Goal: Task Accomplishment & Management: Manage account settings

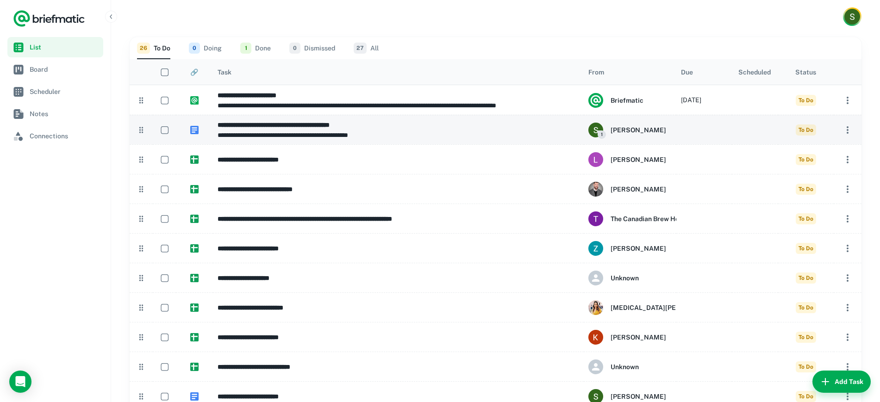
click at [249, 138] on p "**********" at bounding box center [399, 135] width 362 height 10
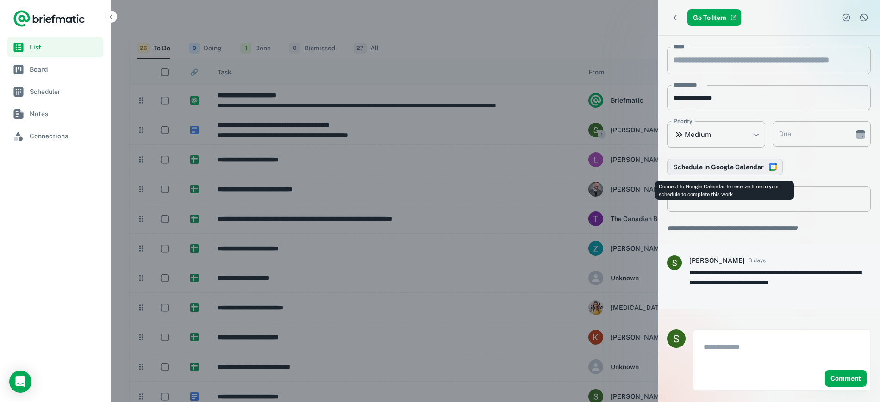
click at [740, 166] on button "Schedule In Google Calendar" at bounding box center [725, 167] width 116 height 17
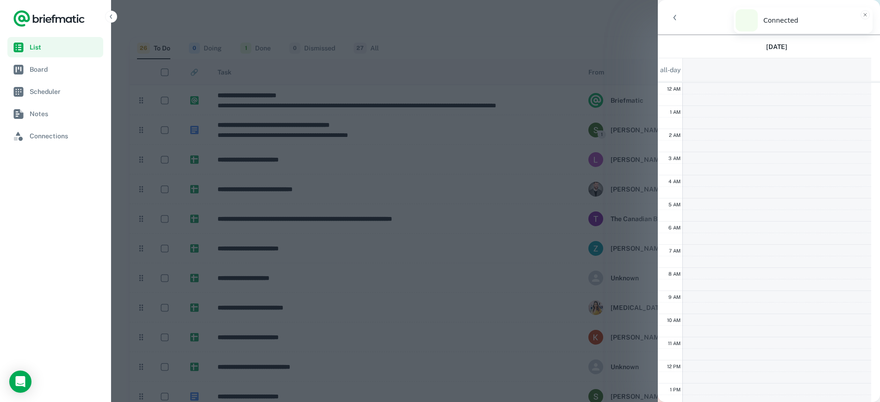
scroll to position [139, 0]
click at [531, 139] on div at bounding box center [440, 201] width 880 height 402
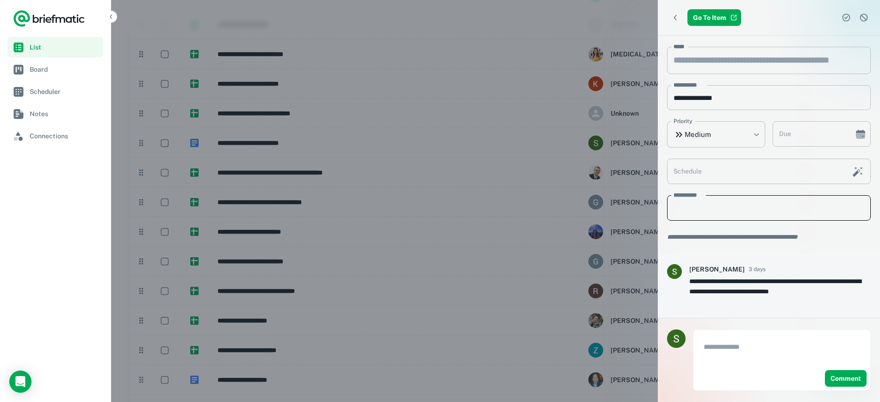
scroll to position [0, 0]
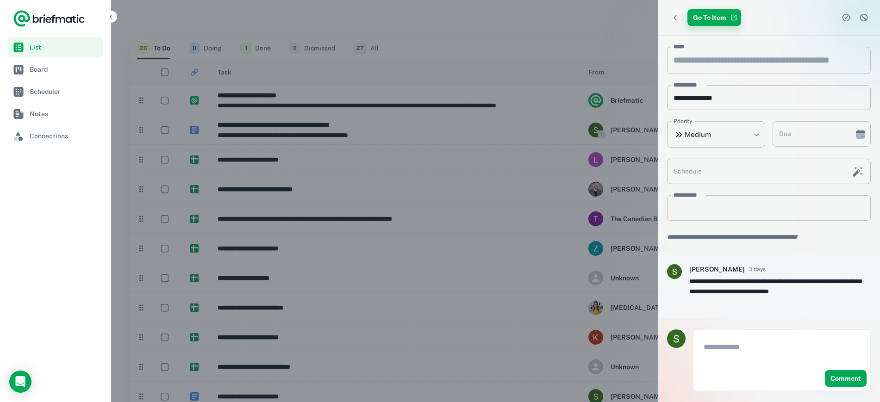
click at [697, 15] on link "Go To Item" at bounding box center [715, 17] width 54 height 17
click at [674, 19] on icon "Back" at bounding box center [675, 17] width 9 height 9
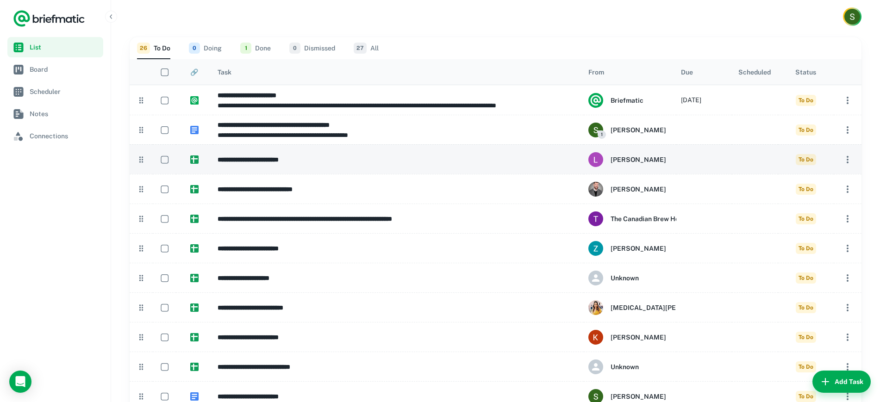
click at [306, 163] on h6 "**********" at bounding box center [399, 160] width 362 height 10
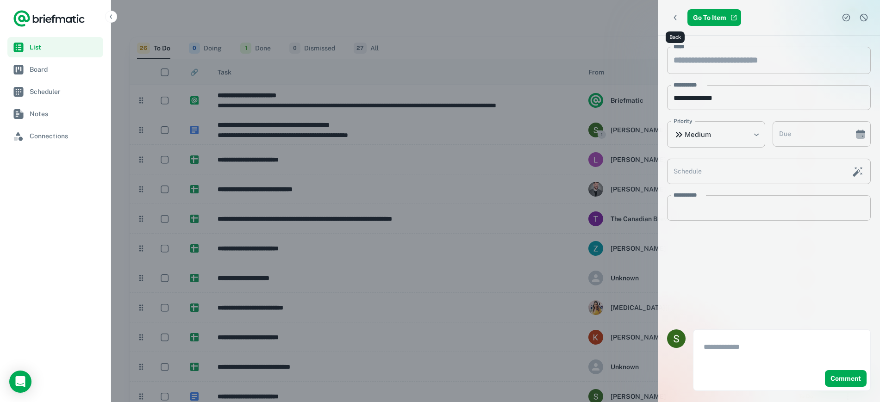
click at [673, 12] on button "Back" at bounding box center [675, 17] width 17 height 17
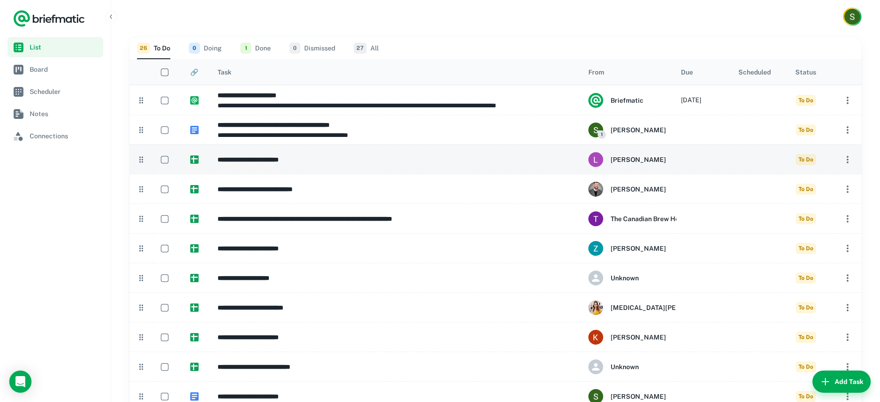
click at [845, 162] on icon "button" at bounding box center [847, 159] width 11 height 11
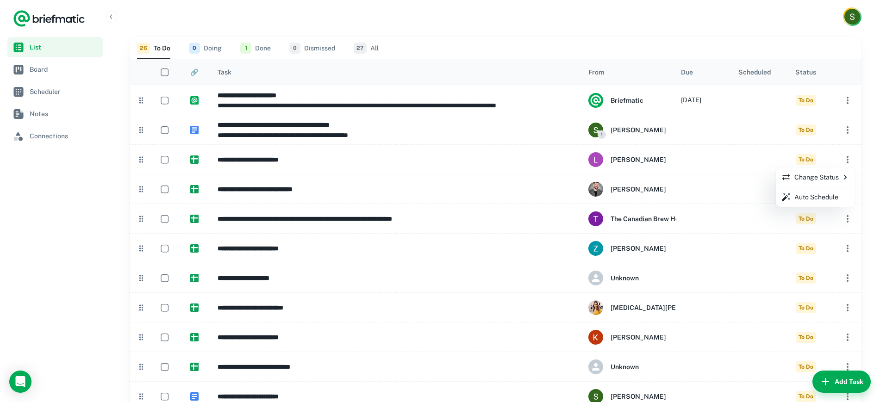
click at [258, 50] on div at bounding box center [440, 201] width 880 height 402
click at [258, 50] on button "1 Done" at bounding box center [255, 48] width 31 height 22
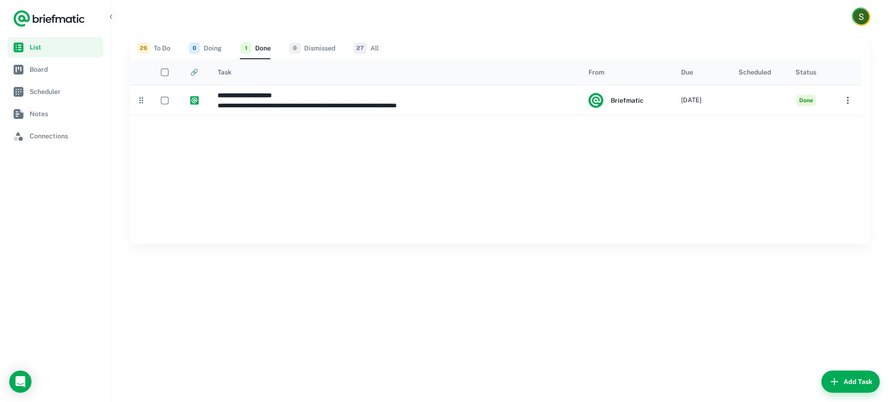
click at [151, 49] on button "26 To Do" at bounding box center [153, 48] width 33 height 22
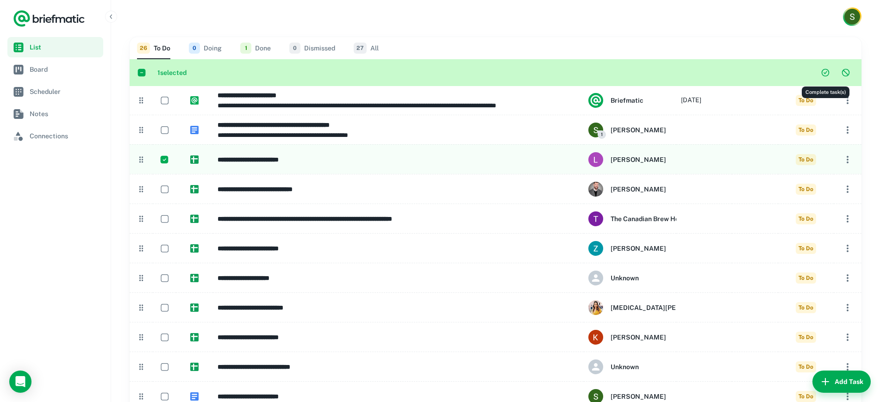
click at [825, 71] on icon "Complete task(s)" at bounding box center [825, 72] width 9 height 9
click at [826, 74] on icon "Complete task(s)" at bounding box center [825, 72] width 9 height 9
click at [848, 156] on icon "button" at bounding box center [848, 159] width 2 height 7
click at [848, 72] on div at bounding box center [440, 201] width 880 height 402
click at [848, 72] on icon "Dismiss task(s)" at bounding box center [845, 72] width 9 height 9
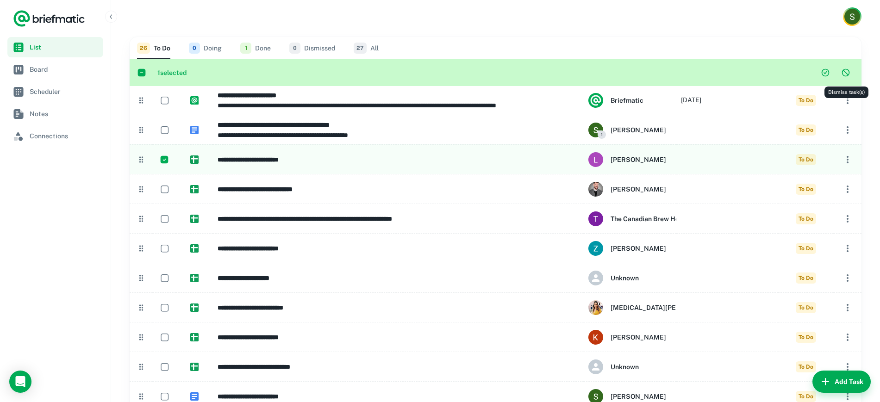
click at [848, 72] on div at bounding box center [848, 71] width 19 height 25
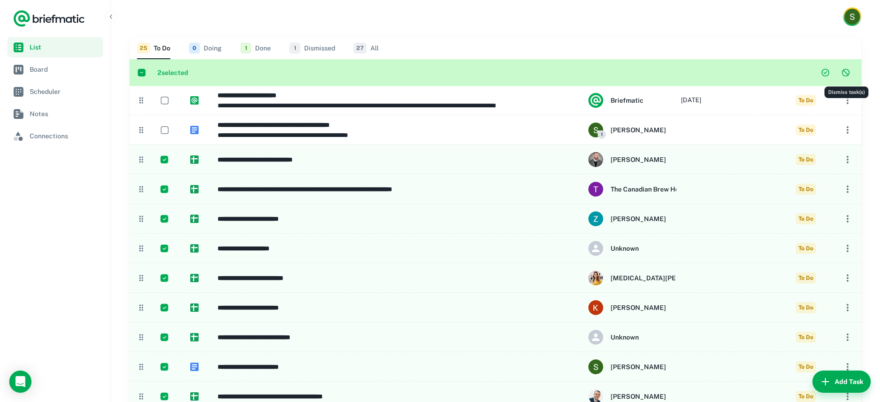
click at [847, 73] on icon "Dismiss task(s)" at bounding box center [845, 72] width 9 height 9
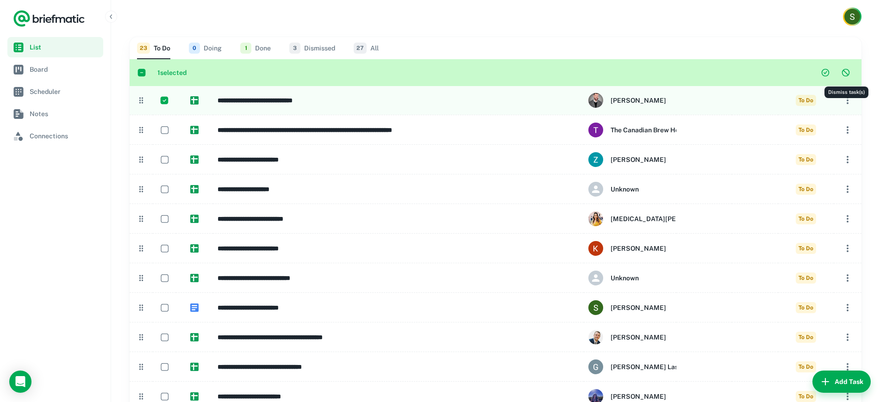
click at [845, 69] on icon "Dismiss task(s)" at bounding box center [845, 72] width 9 height 9
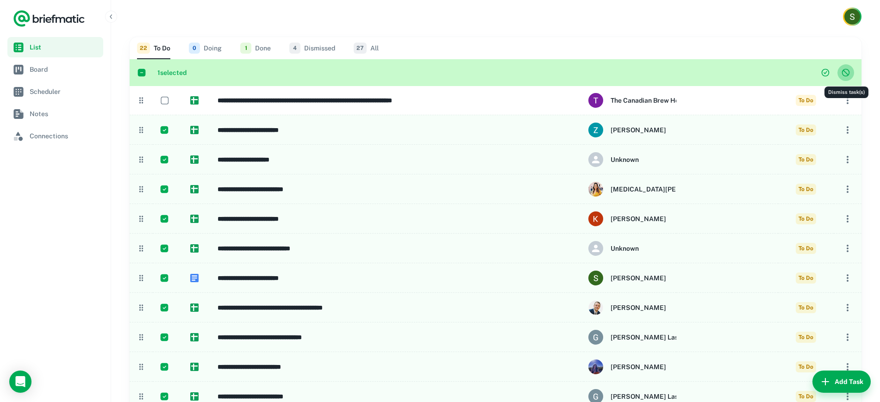
click at [846, 75] on icon "Dismiss task(s)" at bounding box center [846, 73] width 8 height 8
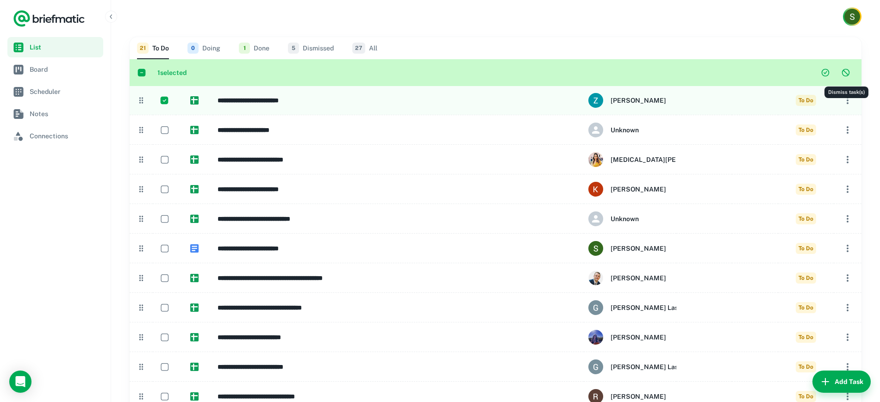
click at [848, 78] on button "Dismiss task(s)" at bounding box center [846, 72] width 17 height 17
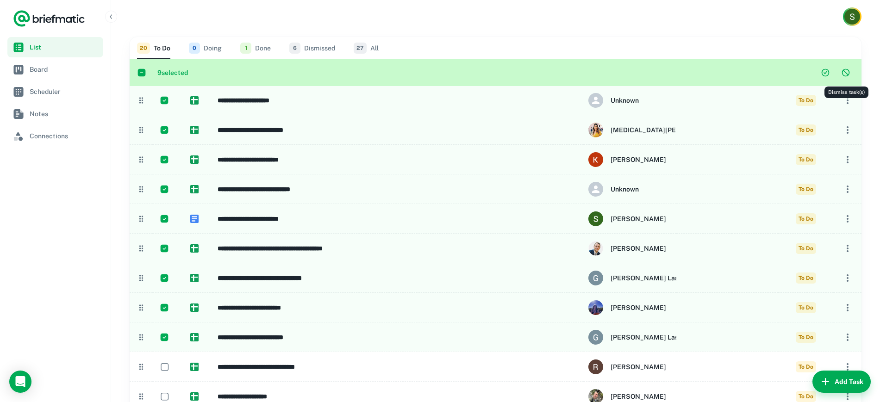
click at [845, 78] on button "Dismiss task(s)" at bounding box center [846, 72] width 17 height 17
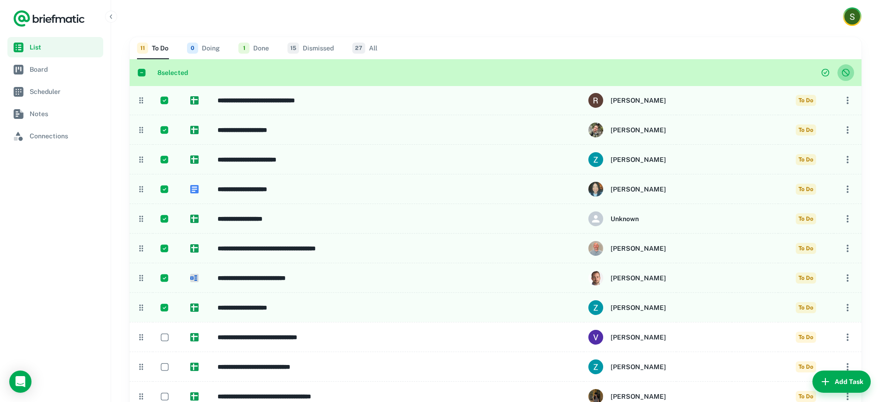
click at [845, 76] on icon "Dismiss task(s)" at bounding box center [845, 72] width 9 height 9
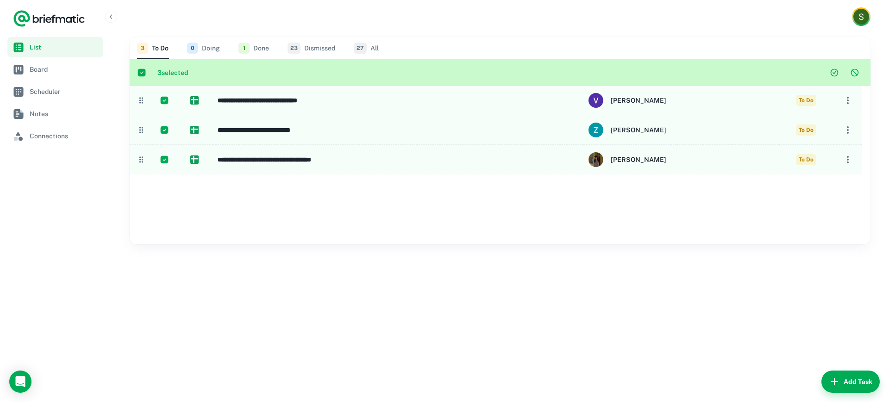
click at [851, 72] on icon "Dismiss task(s)" at bounding box center [855, 73] width 8 height 8
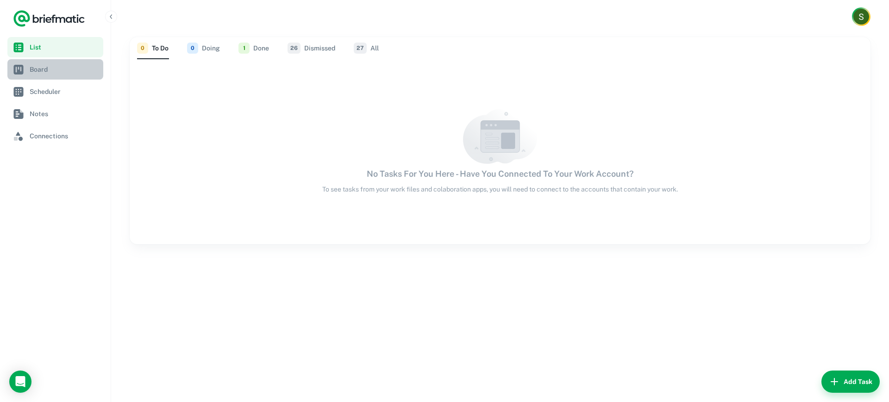
click at [64, 72] on span "Board" at bounding box center [65, 69] width 70 height 10
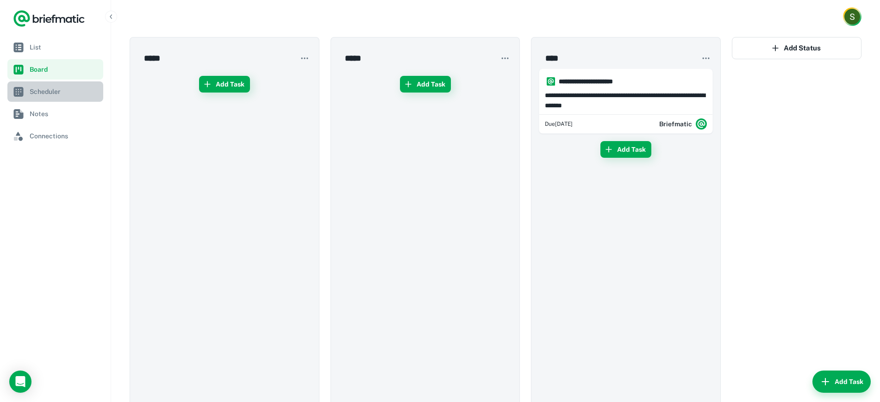
drag, startPoint x: 58, startPoint y: 89, endPoint x: 107, endPoint y: 89, distance: 48.6
click at [58, 89] on span "Scheduler" at bounding box center [65, 92] width 70 height 10
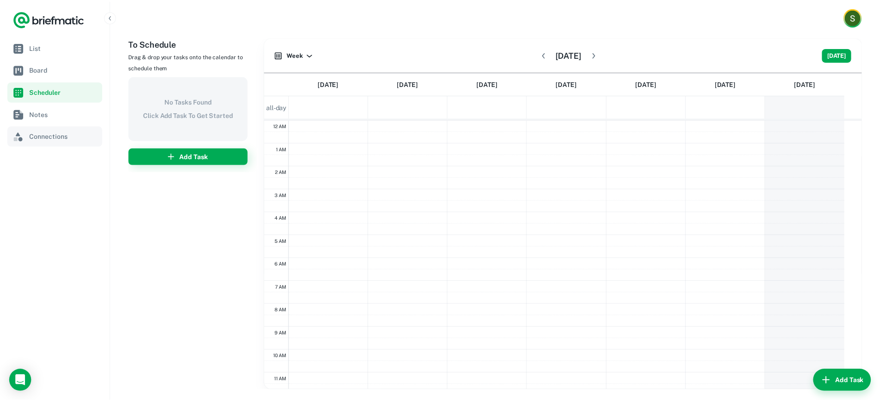
scroll to position [139, 0]
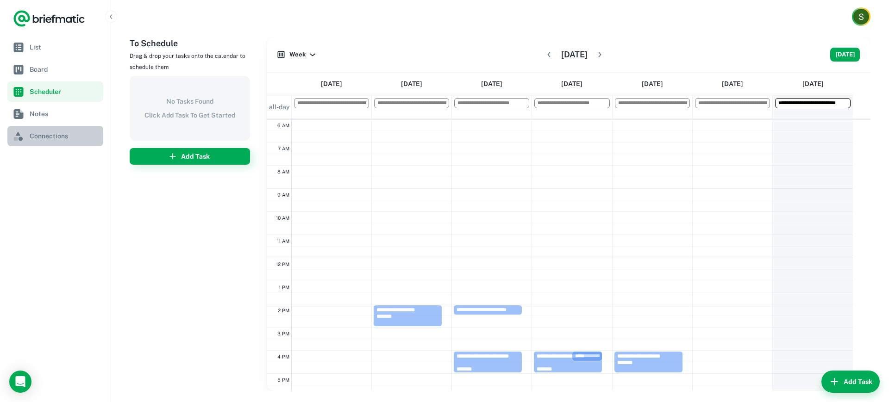
click at [72, 138] on span "Connections" at bounding box center [65, 136] width 70 height 10
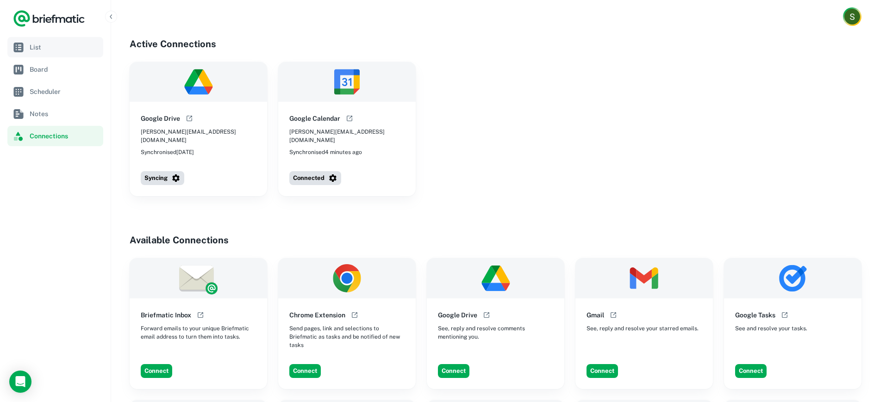
click at [47, 47] on span "List" at bounding box center [65, 47] width 70 height 10
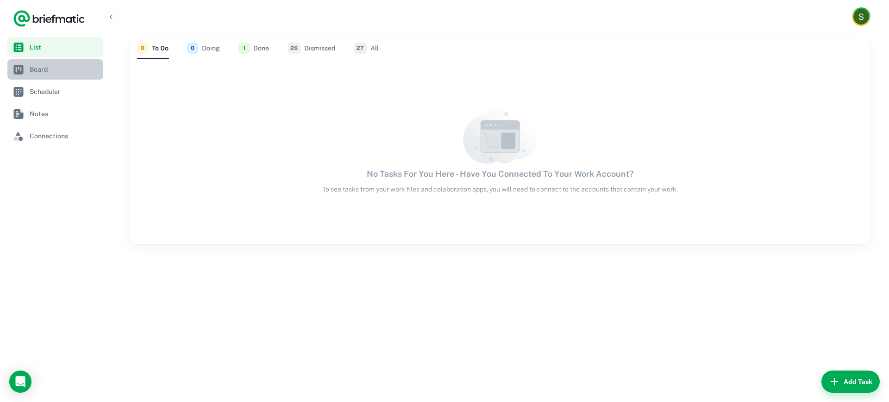
click at [57, 71] on span "Board" at bounding box center [65, 69] width 70 height 10
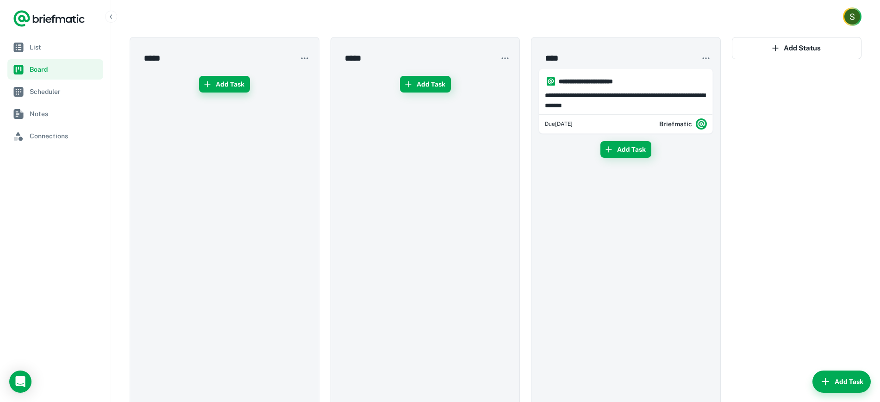
click at [219, 81] on button "Add Task" at bounding box center [224, 84] width 51 height 17
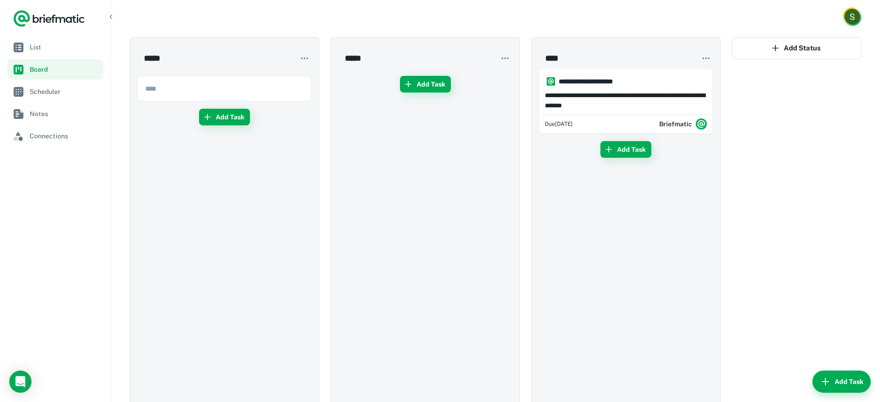
click at [226, 98] on input "text" at bounding box center [224, 88] width 173 height 25
type input "**"
click at [224, 117] on button "Add Task" at bounding box center [224, 117] width 51 height 17
click at [236, 77] on h6 "**" at bounding box center [228, 81] width 143 height 10
type input "**"
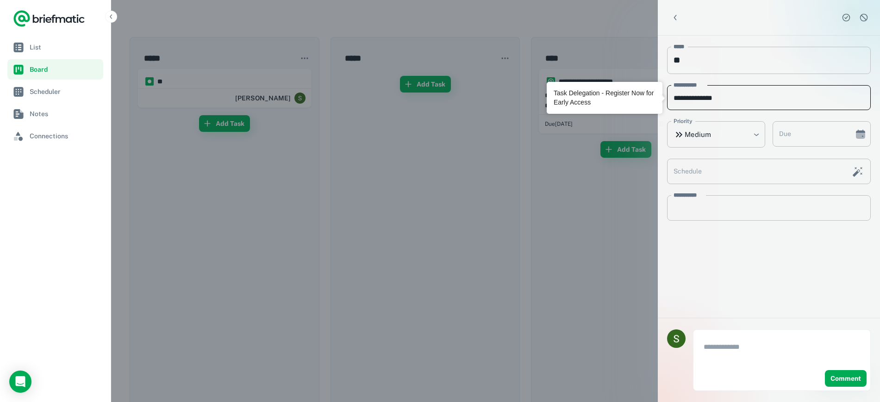
click at [761, 105] on input "**********" at bounding box center [769, 97] width 204 height 25
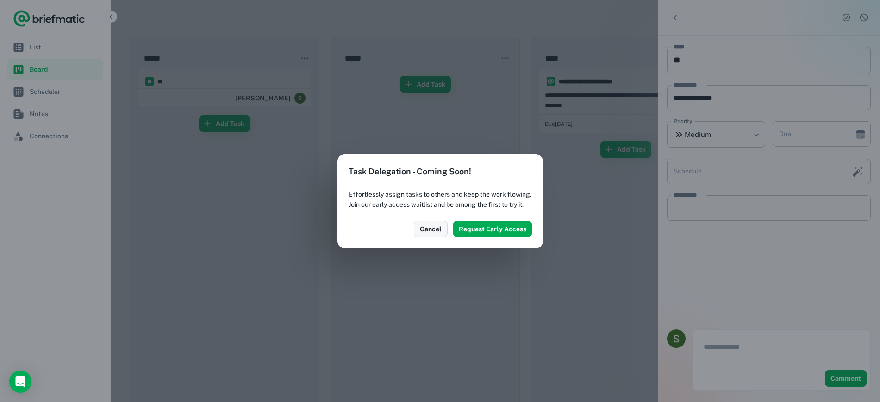
click at [428, 229] on button "Cancel" at bounding box center [431, 229] width 34 height 17
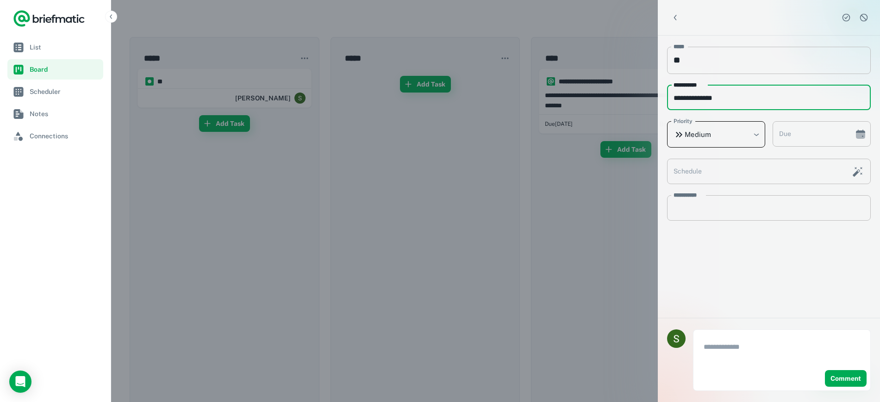
click at [748, 137] on body "**********" at bounding box center [440, 229] width 880 height 458
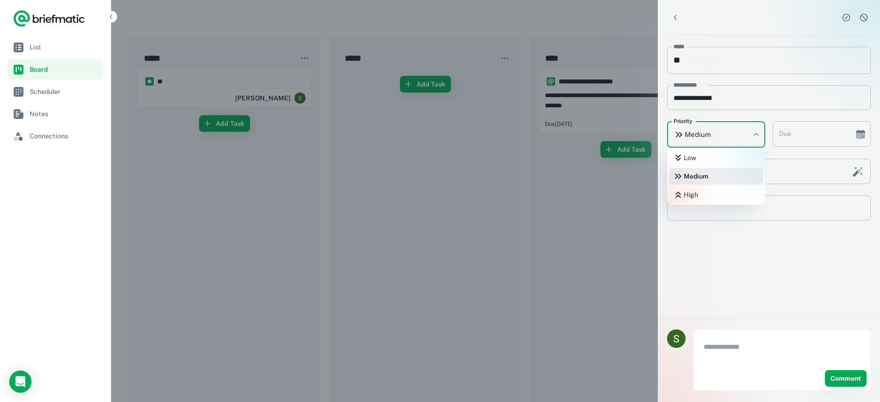
click at [747, 137] on div at bounding box center [440, 201] width 880 height 402
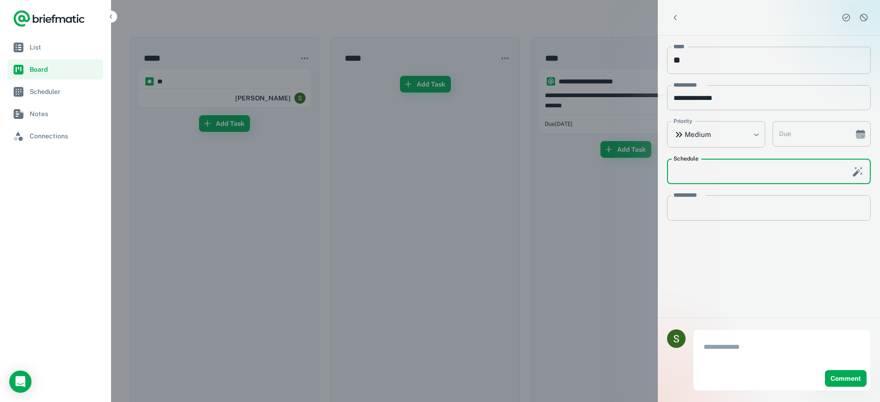
click at [759, 168] on input "Schedule" at bounding box center [756, 171] width 179 height 25
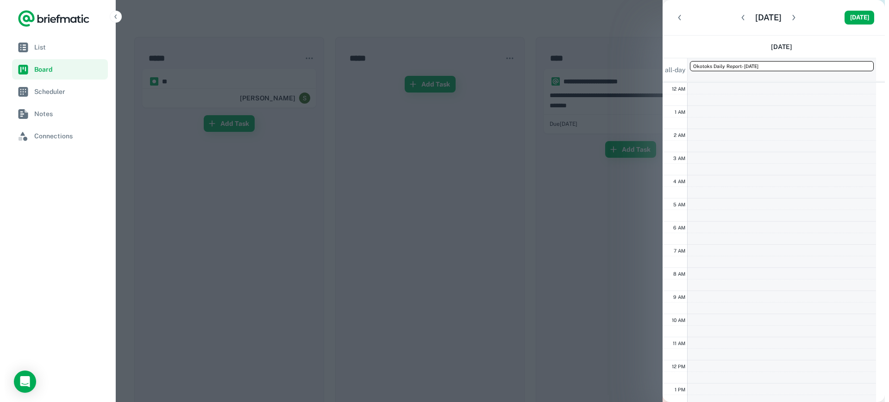
scroll to position [139, 0]
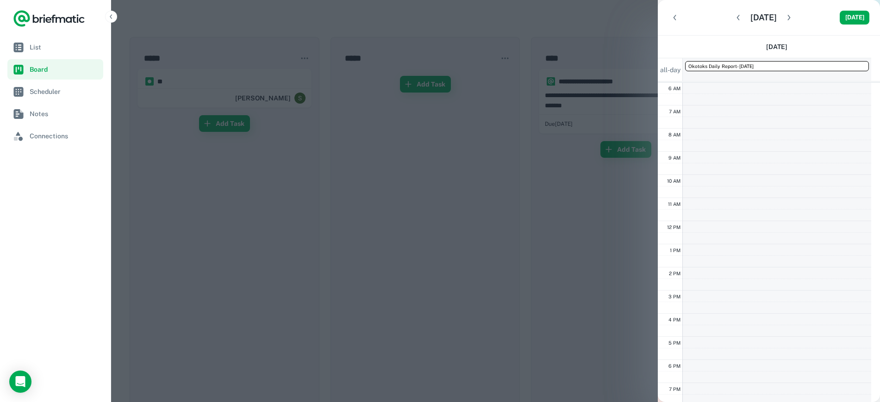
click at [678, 17] on icon "Back" at bounding box center [674, 17] width 9 height 9
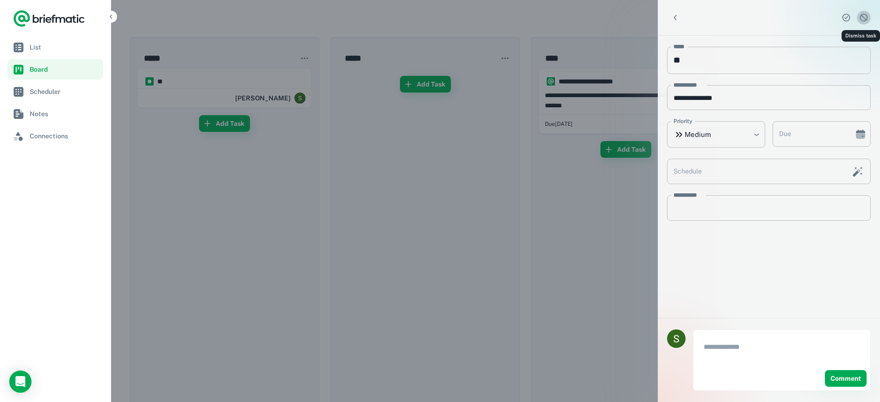
click at [862, 15] on icon "Dismiss task" at bounding box center [864, 18] width 8 height 8
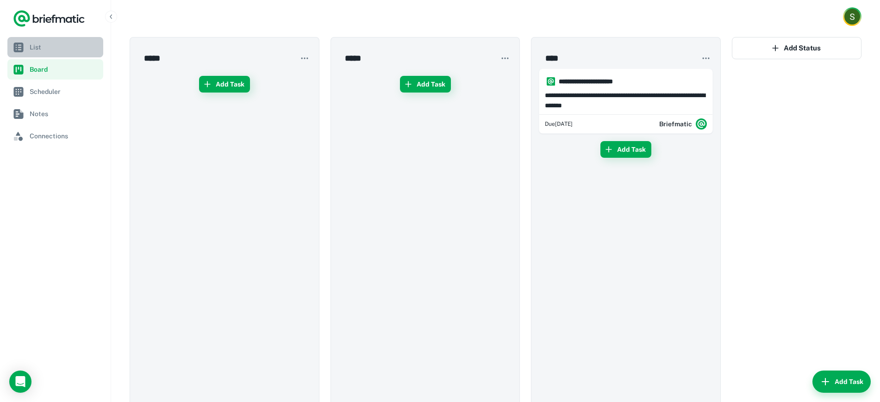
click at [42, 47] on span "List" at bounding box center [65, 47] width 70 height 10
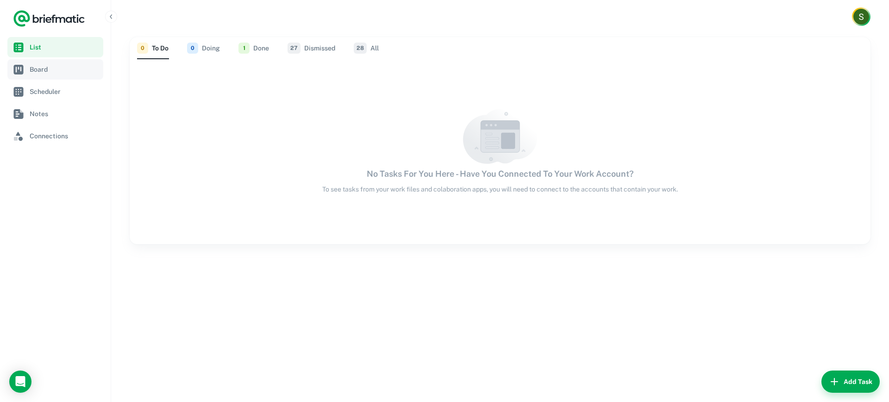
click at [33, 70] on span "Board" at bounding box center [65, 69] width 70 height 10
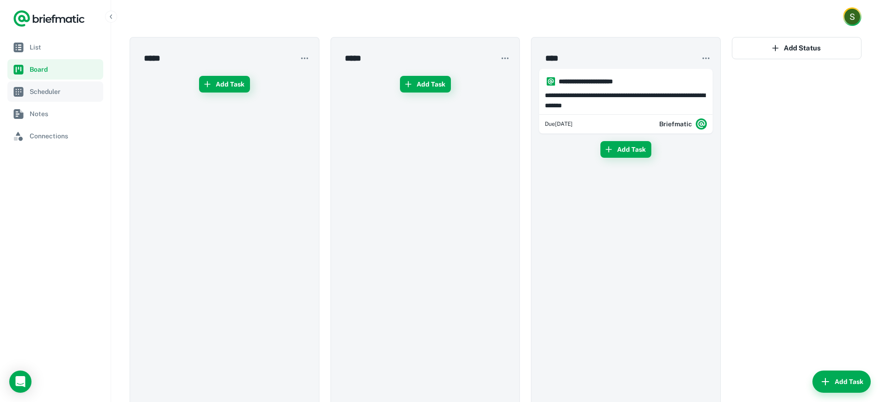
click at [72, 96] on span "Scheduler" at bounding box center [65, 92] width 70 height 10
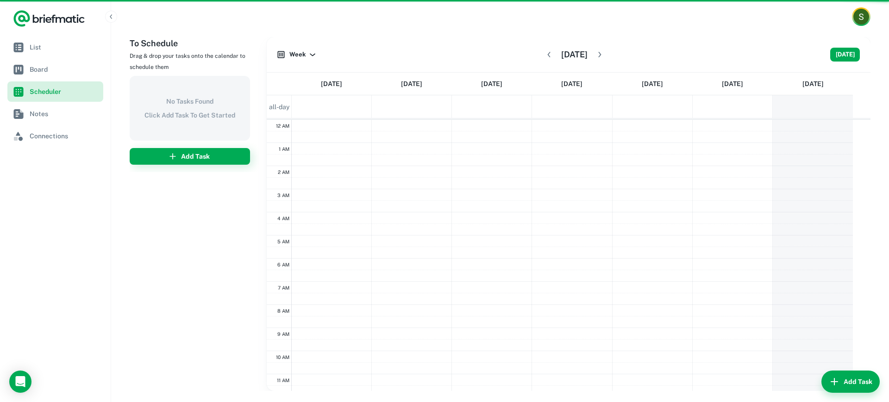
scroll to position [139, 0]
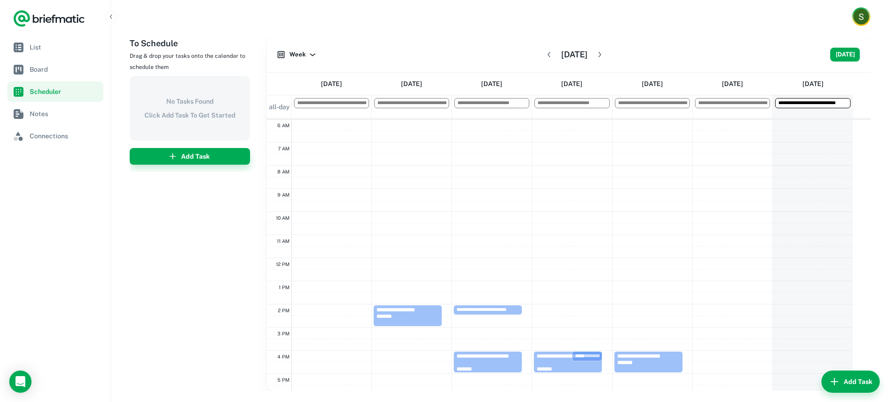
click at [200, 159] on button "Add Task" at bounding box center [190, 156] width 120 height 17
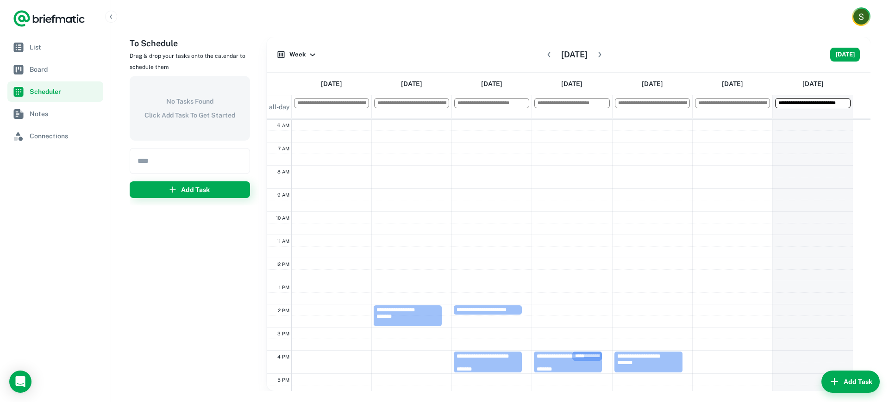
click at [196, 162] on input "text" at bounding box center [189, 161] width 119 height 25
type input "******"
click at [203, 189] on button "Add Task" at bounding box center [190, 190] width 120 height 17
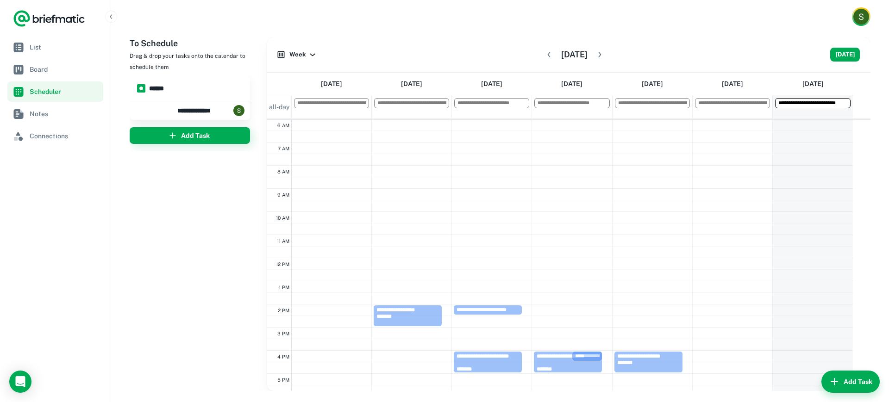
click at [202, 93] on h6 "******" at bounding box center [194, 88] width 90 height 10
type input "******"
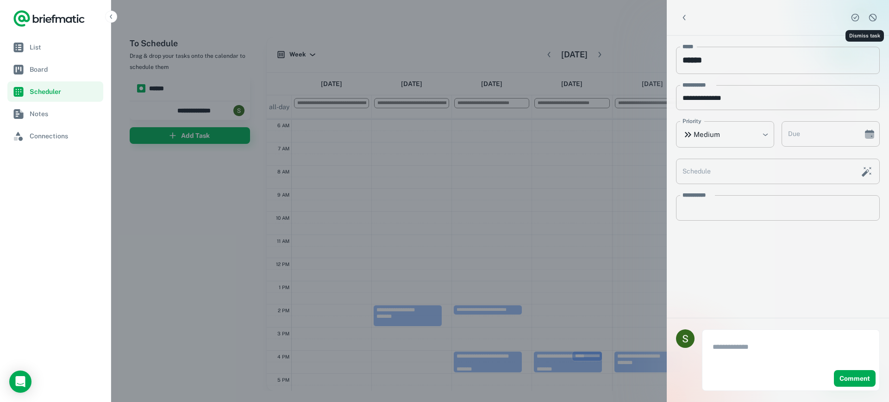
click at [868, 17] on icon "Dismiss task" at bounding box center [872, 17] width 9 height 9
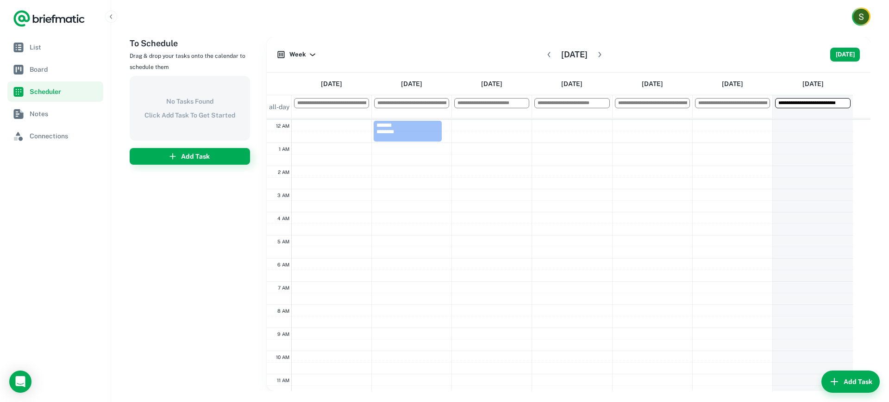
click at [69, 19] on icon "Logo" at bounding box center [49, 18] width 72 height 19
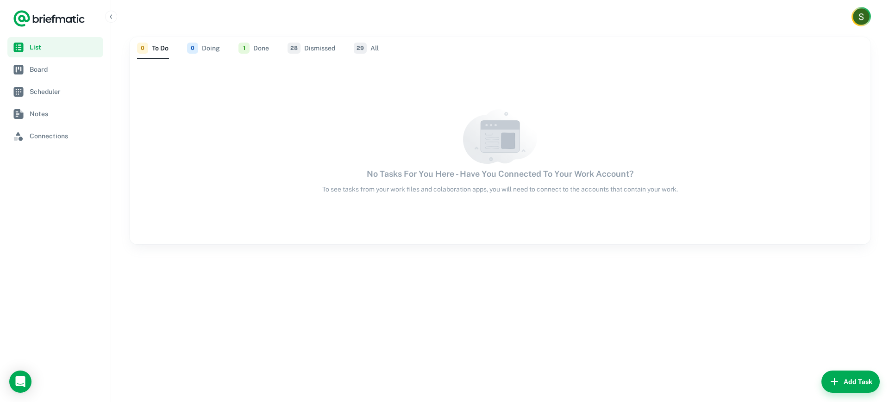
click at [854, 18] on img "Account button" at bounding box center [861, 16] width 17 height 17
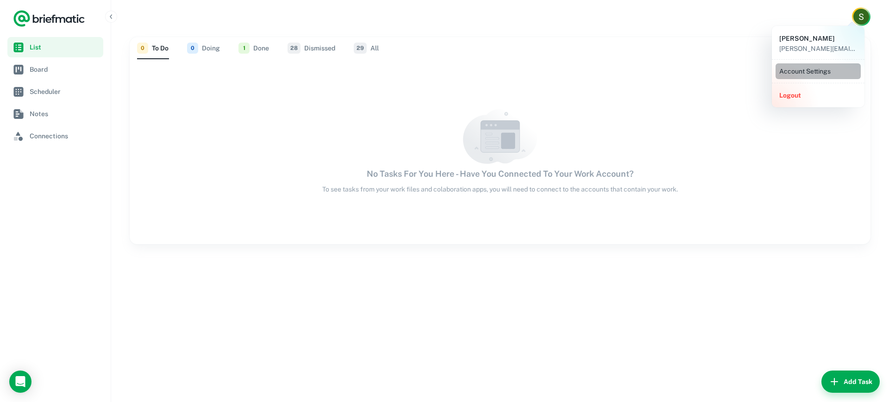
click at [817, 69] on li "Account Settings" at bounding box center [818, 71] width 85 height 16
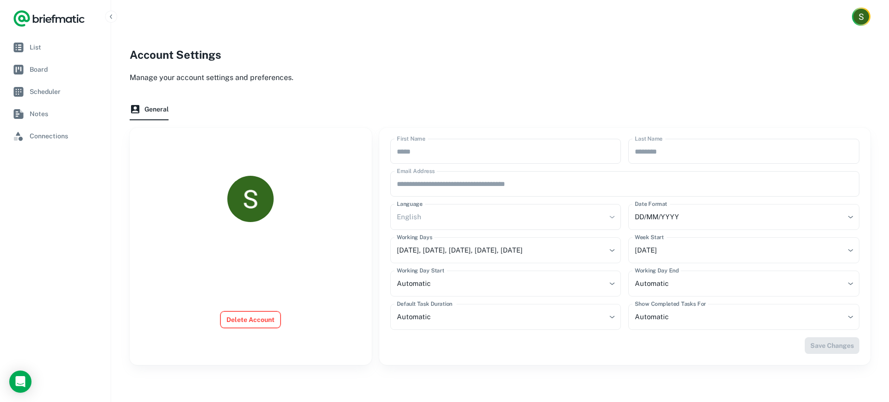
click at [261, 319] on button "Delete Account" at bounding box center [250, 320] width 60 height 17
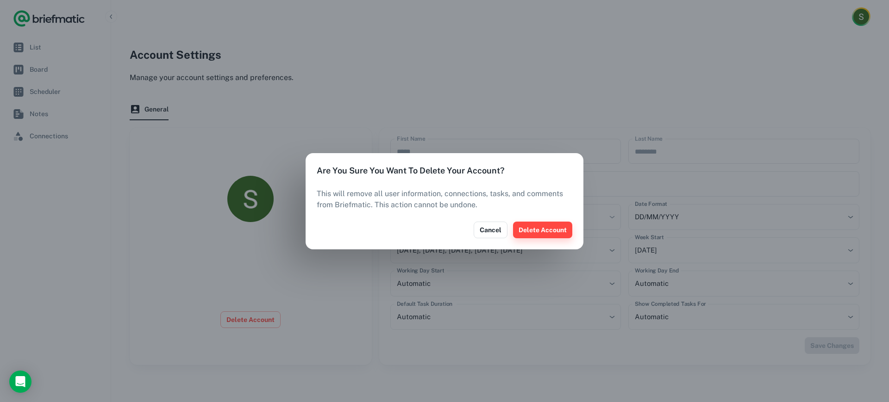
click at [550, 234] on button "Delete Account" at bounding box center [542, 230] width 59 height 17
